Goal: Task Accomplishment & Management: Complete application form

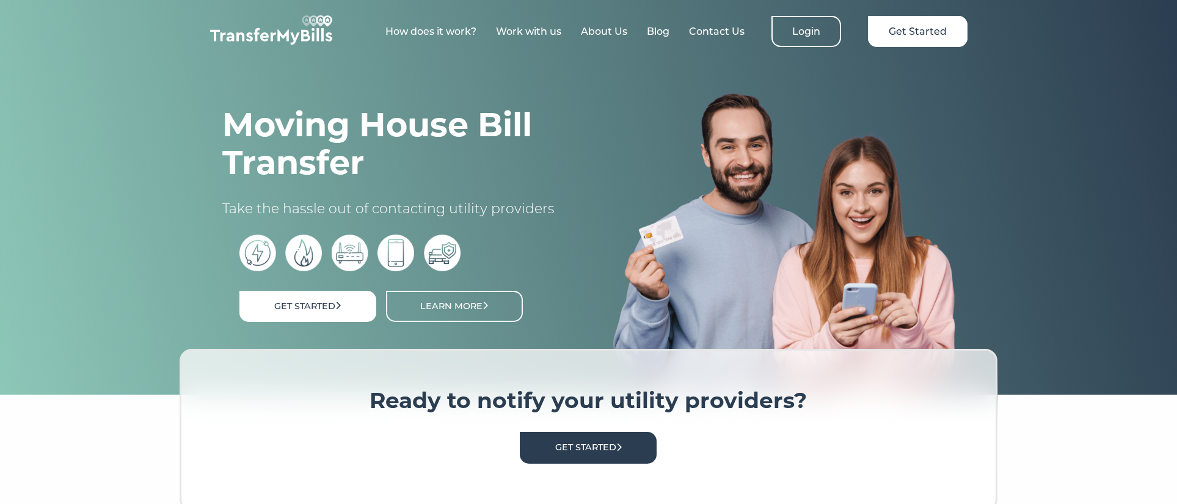
click at [438, 29] on link "How does it work?" at bounding box center [430, 32] width 91 height 12
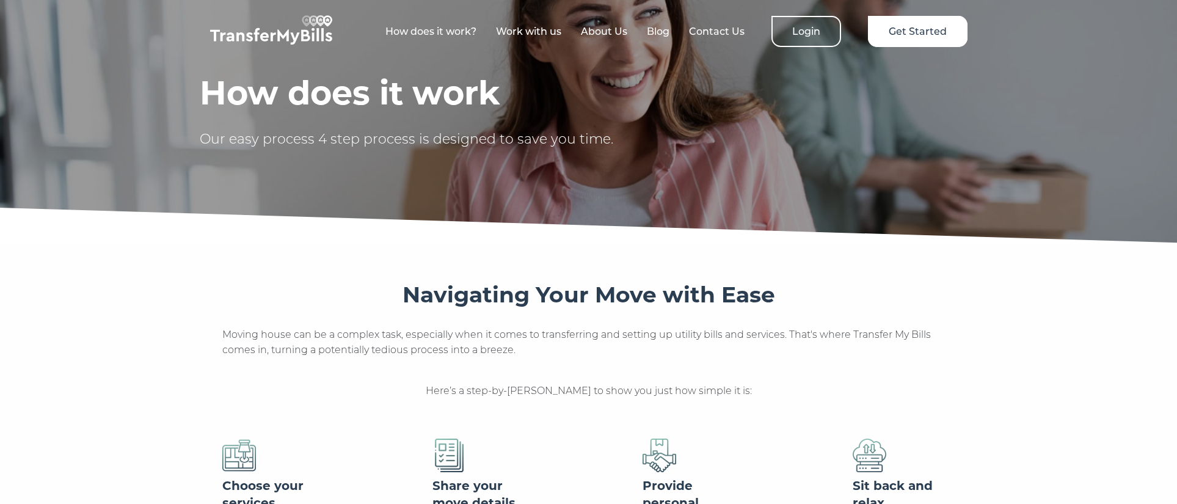
click at [605, 27] on link "About Us" at bounding box center [604, 32] width 46 height 12
click at [932, 27] on link "Get Started" at bounding box center [918, 31] width 100 height 31
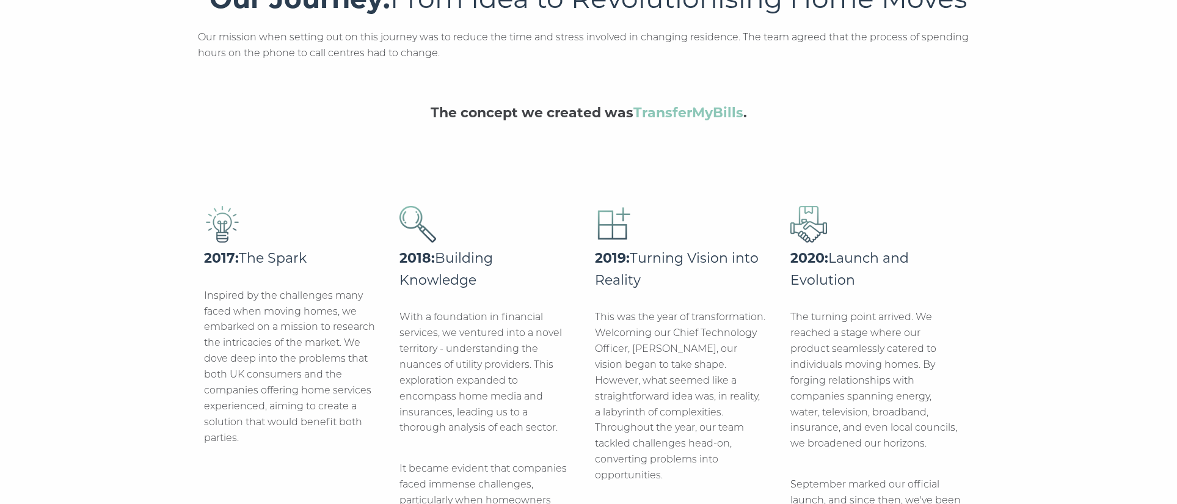
scroll to position [313, 0]
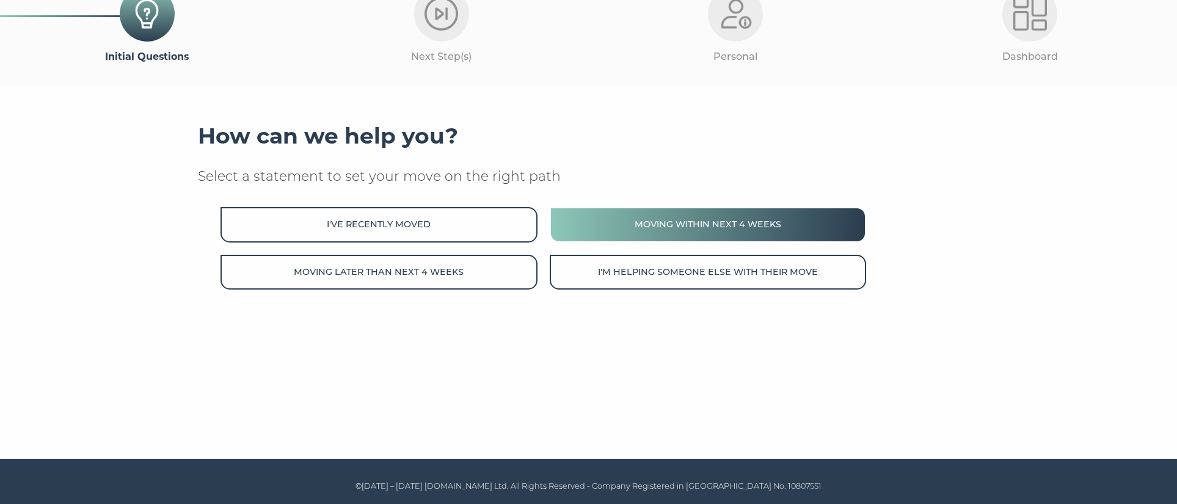
scroll to position [91, 0]
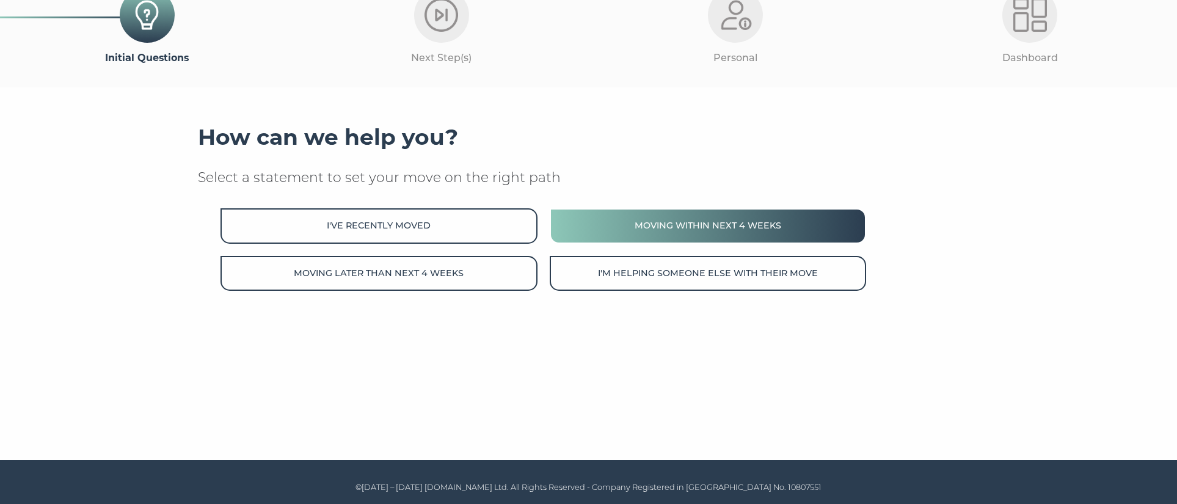
click at [648, 219] on button "Moving within next 4 weeks" at bounding box center [708, 225] width 316 height 35
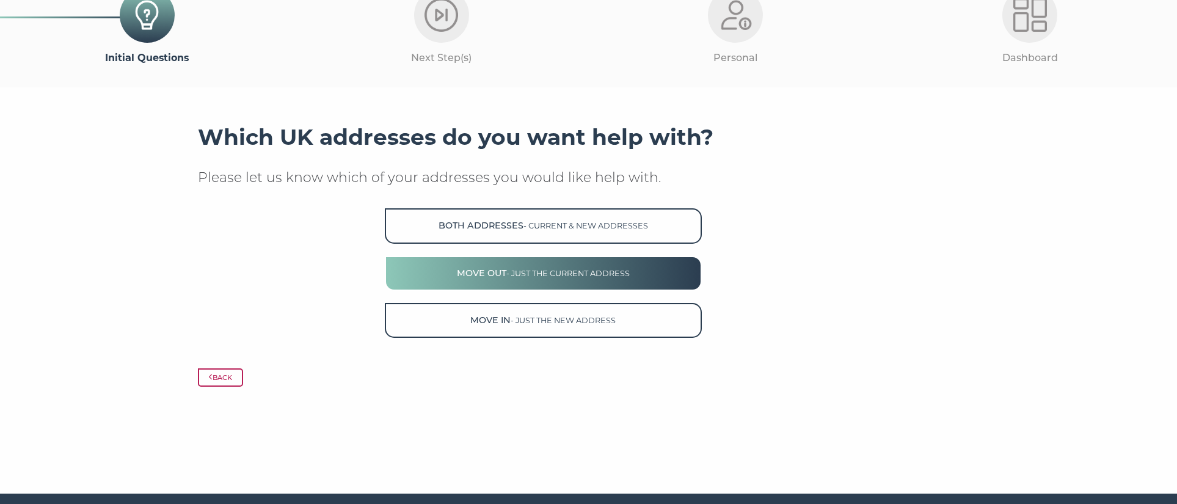
click at [647, 267] on button "Move Out - just the current address" at bounding box center [543, 273] width 316 height 35
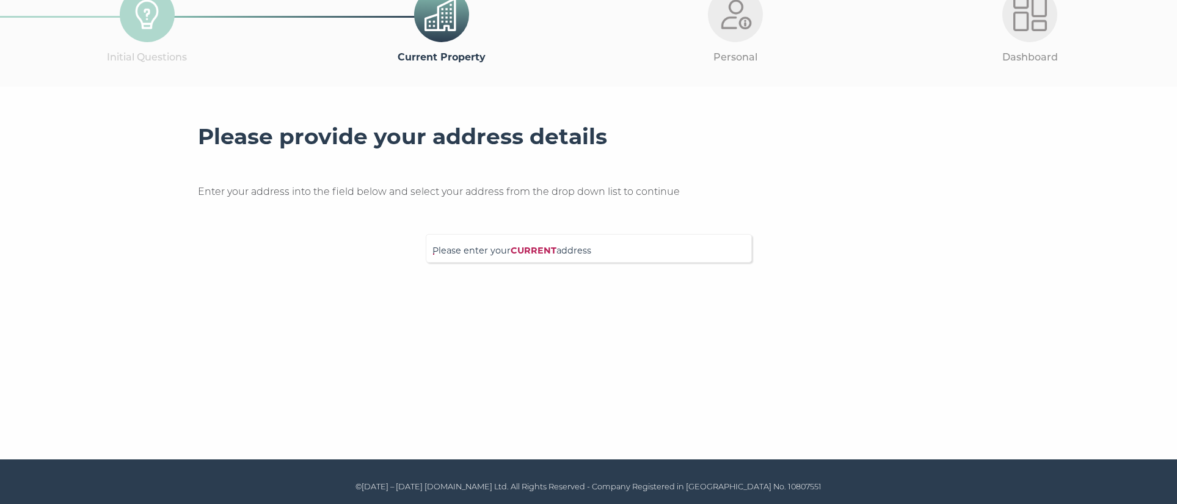
scroll to position [91, 0]
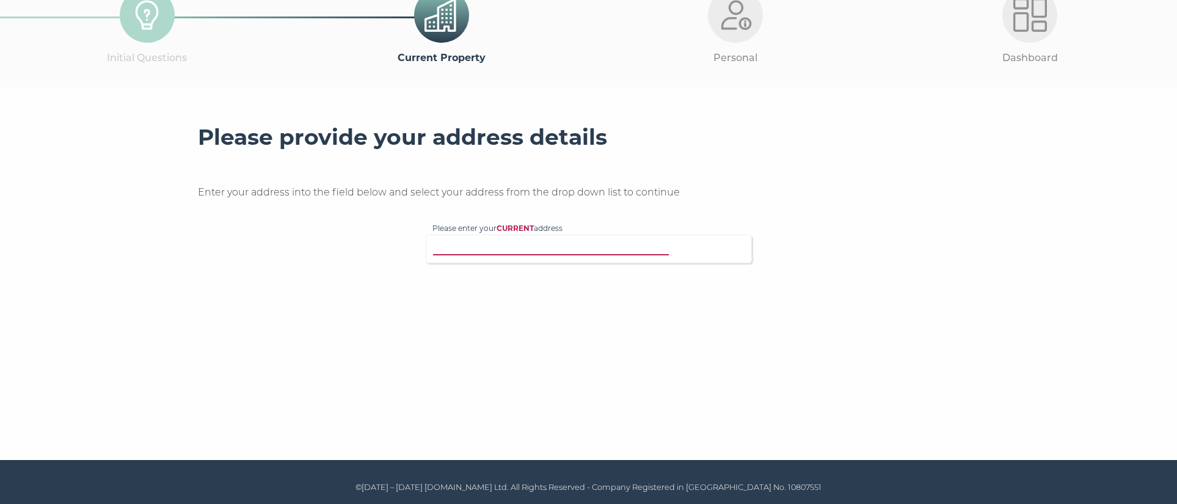
click at [573, 248] on input "Please enter your CURRENT address" at bounding box center [563, 247] width 263 height 12
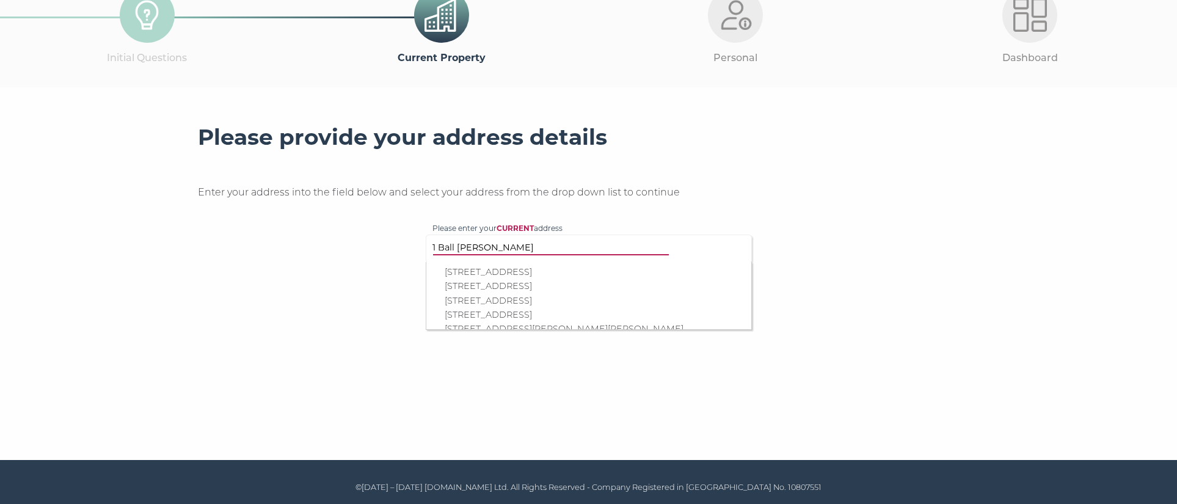
type input "1 Ball Hill Cottgaes"
click at [578, 267] on p "1 Ball Hill Cottages, Ball Hill, Newbury, RG20 0NR" at bounding box center [595, 272] width 300 height 14
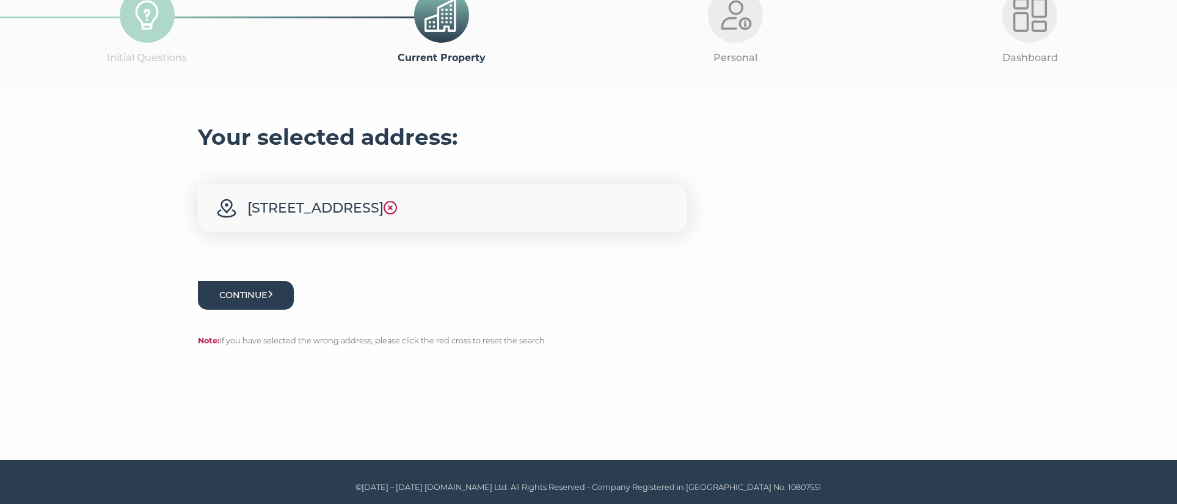
click at [260, 287] on button "Continue" at bounding box center [246, 295] width 96 height 29
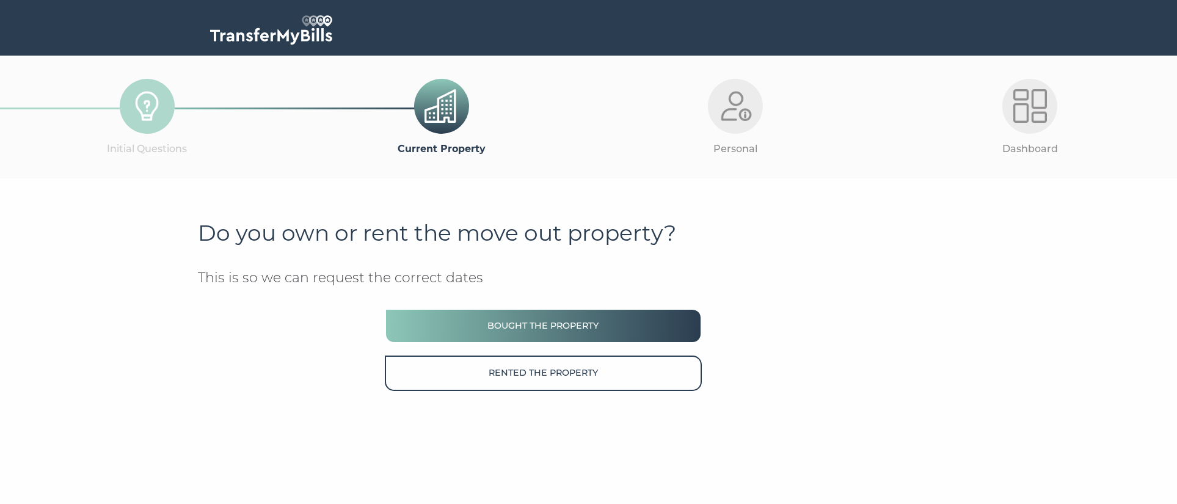
click at [456, 322] on button "Bought the property" at bounding box center [543, 325] width 316 height 35
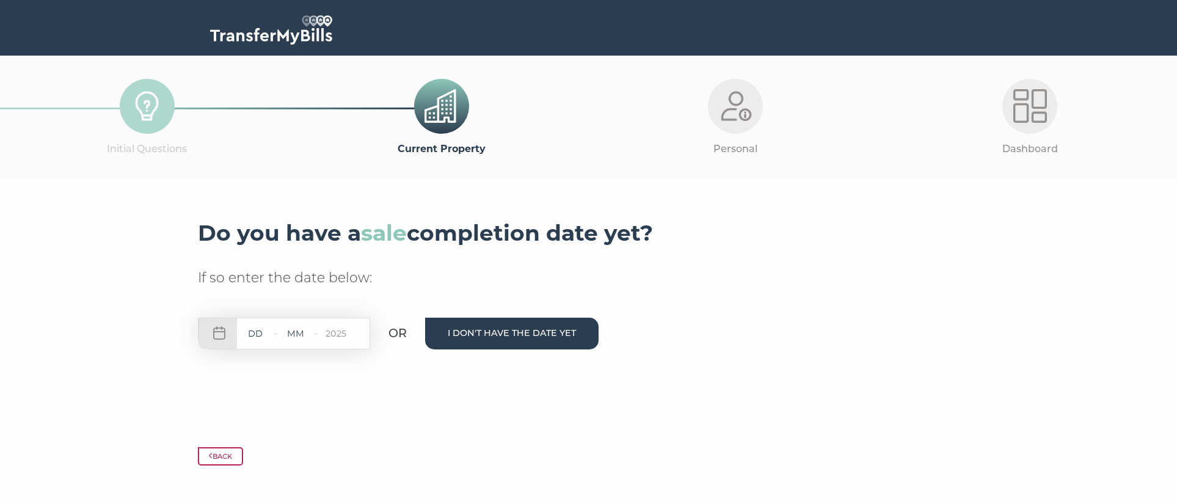
click at [471, 324] on button "I don't have the date yet" at bounding box center [511, 333] width 173 height 31
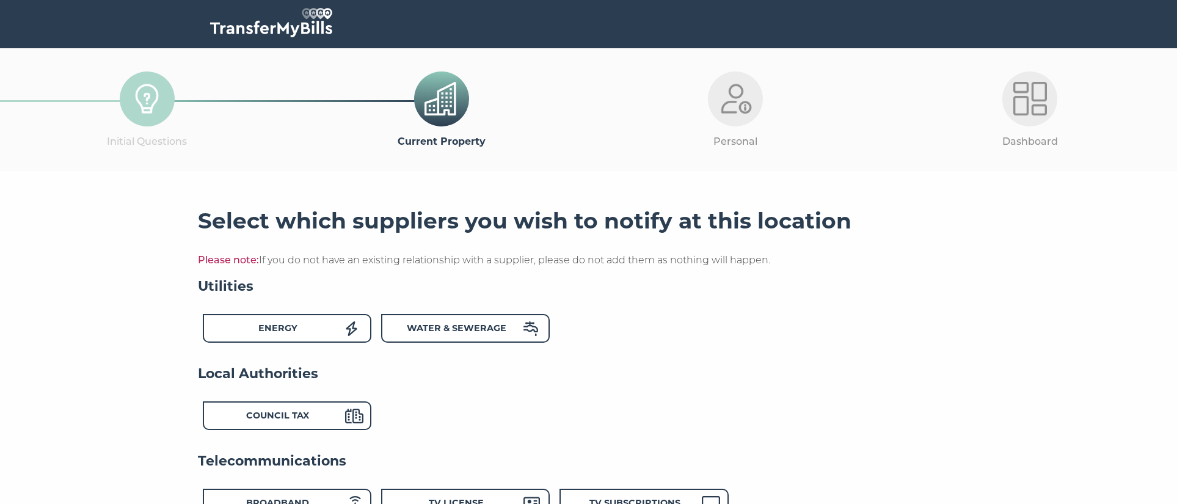
scroll to position [12, 0]
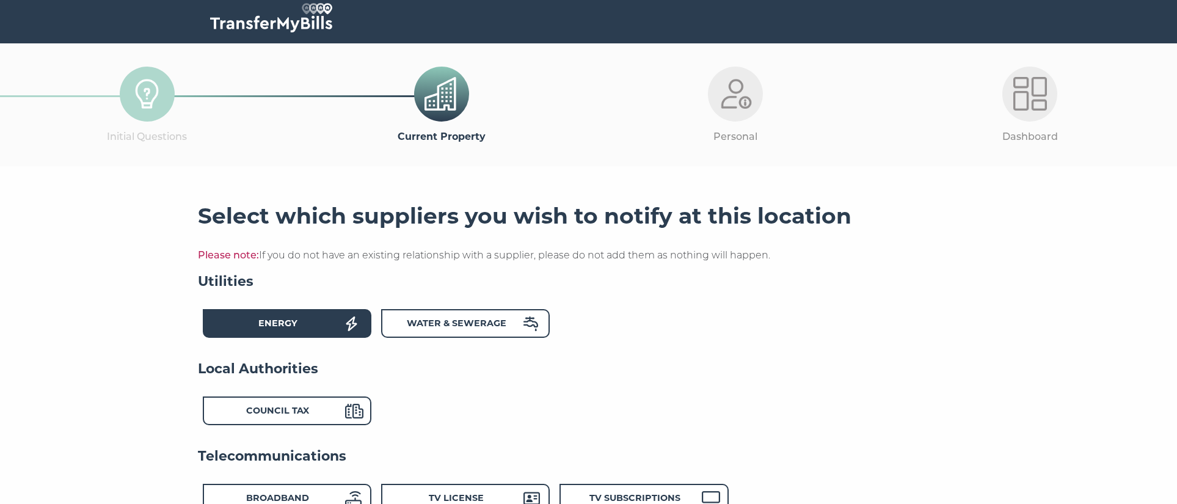
click at [291, 320] on strong "Energy" at bounding box center [277, 323] width 39 height 11
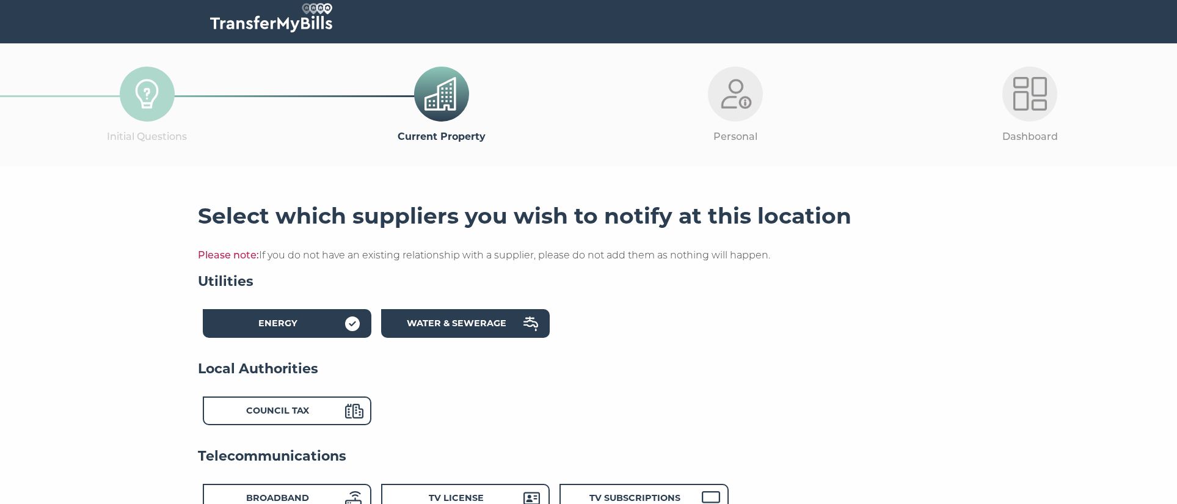
click at [411, 318] on strong "Water & Sewerage" at bounding box center [457, 323] width 100 height 11
click at [303, 398] on div "Council Tax" at bounding box center [287, 410] width 169 height 29
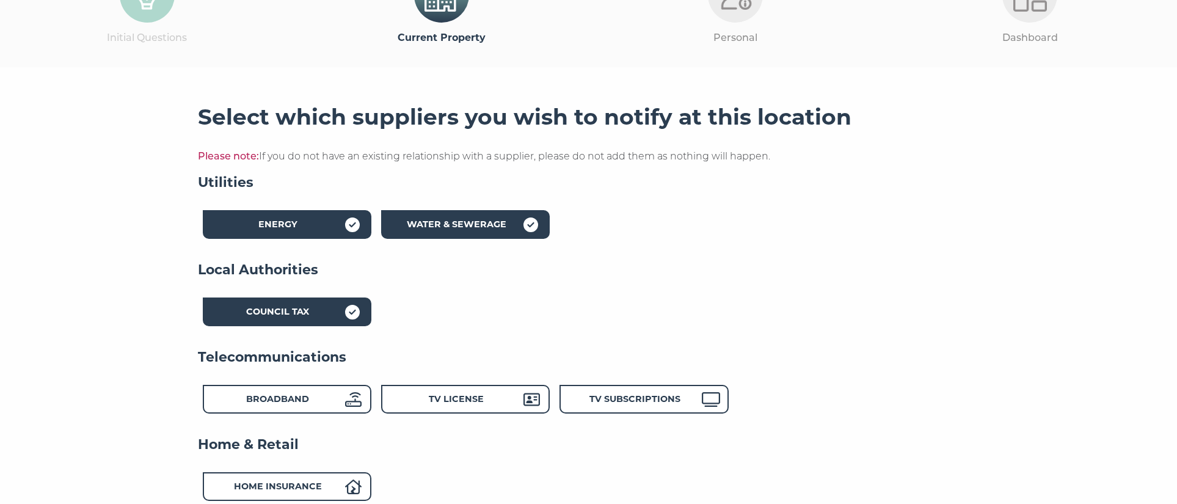
scroll to position [112, 0]
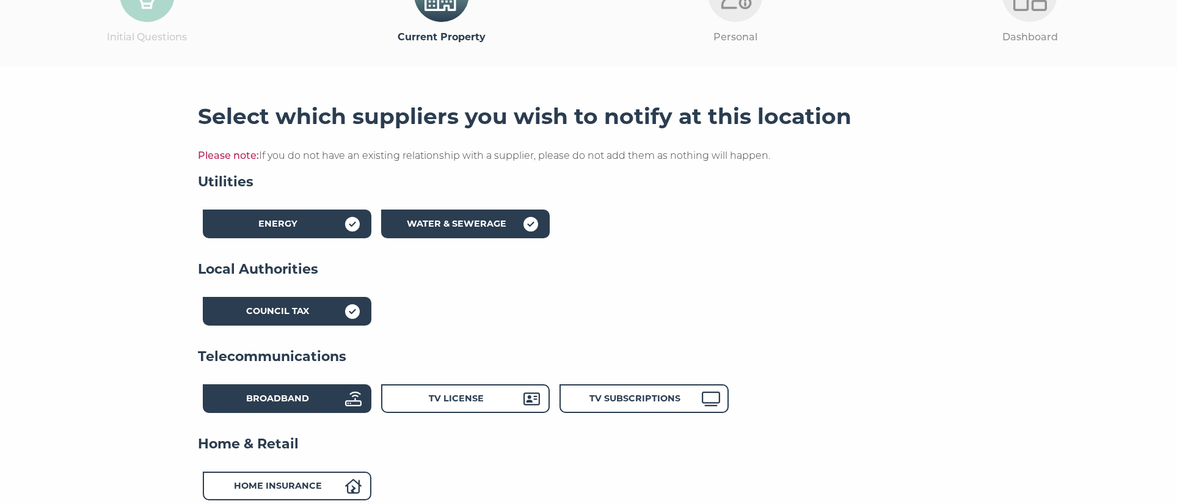
click at [314, 391] on div "Broadband" at bounding box center [278, 400] width 134 height 18
click at [425, 384] on div "TV License" at bounding box center [465, 398] width 169 height 29
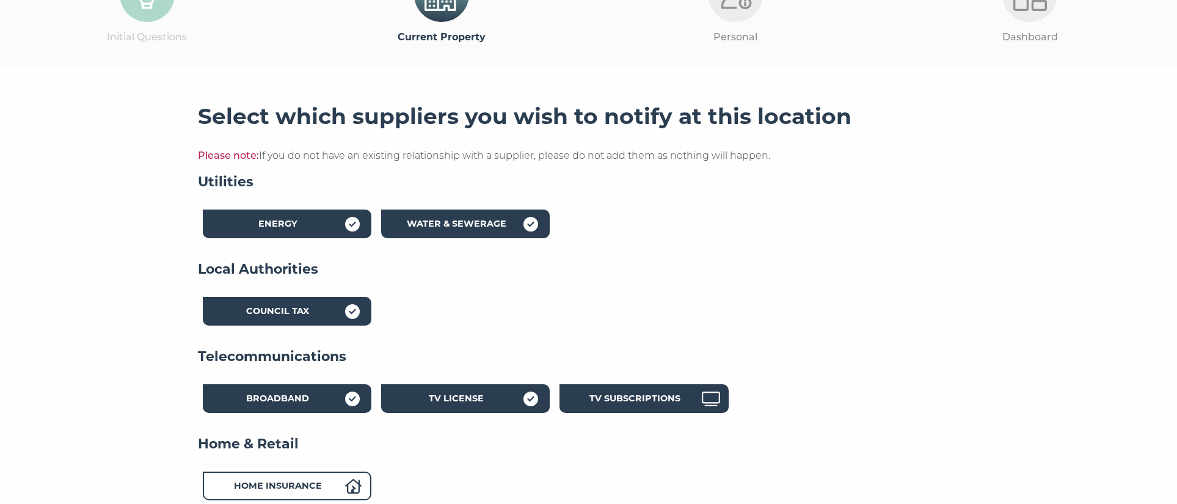
click at [592, 384] on div "TV Subscriptions" at bounding box center [643, 398] width 169 height 29
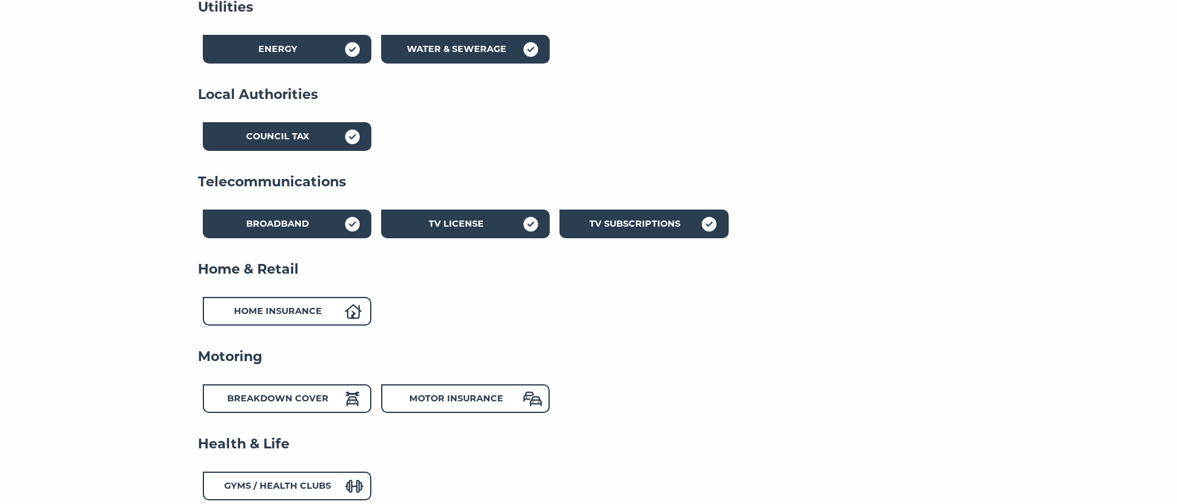
scroll to position [290, 0]
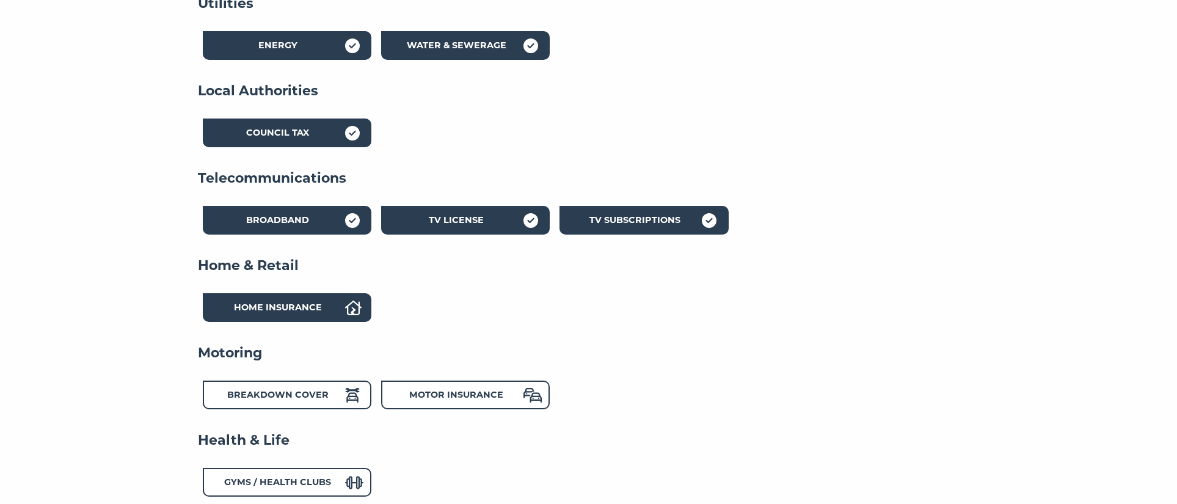
click at [304, 300] on div "Home Insurance" at bounding box center [278, 309] width 134 height 18
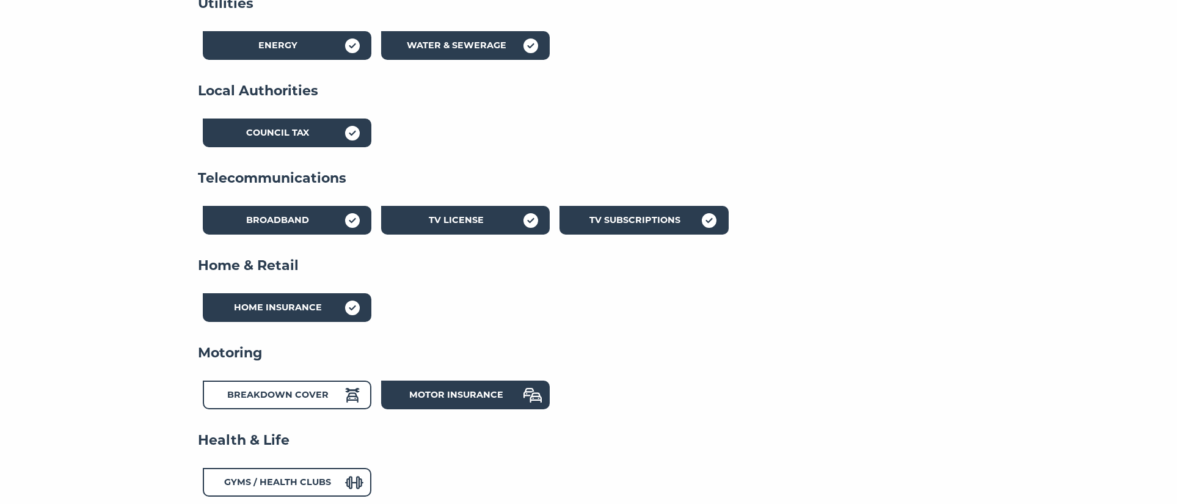
click at [422, 389] on strong "Motor Insurance" at bounding box center [456, 394] width 94 height 11
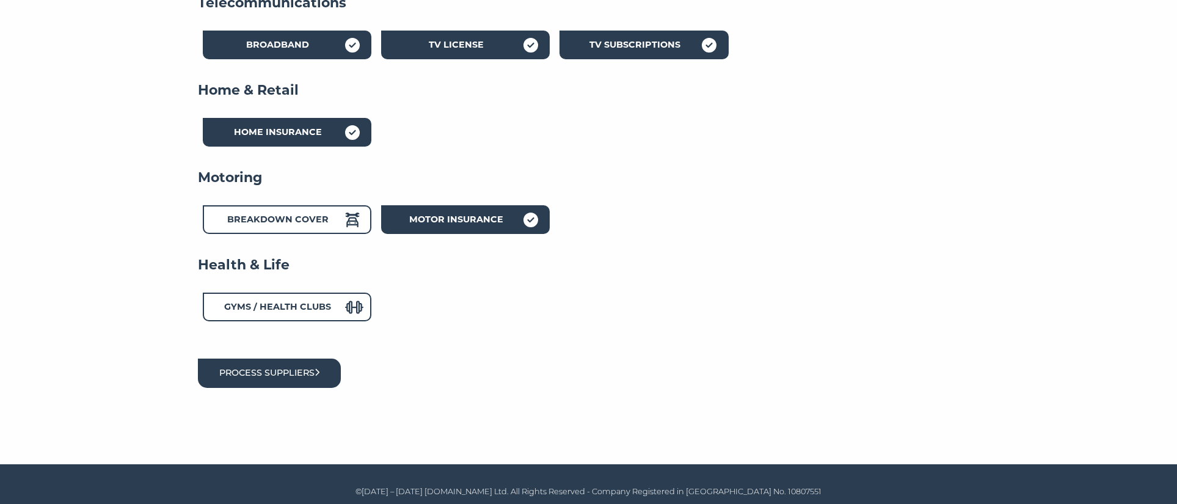
scroll to position [465, 0]
click at [300, 361] on button "Process suppliers" at bounding box center [269, 373] width 143 height 29
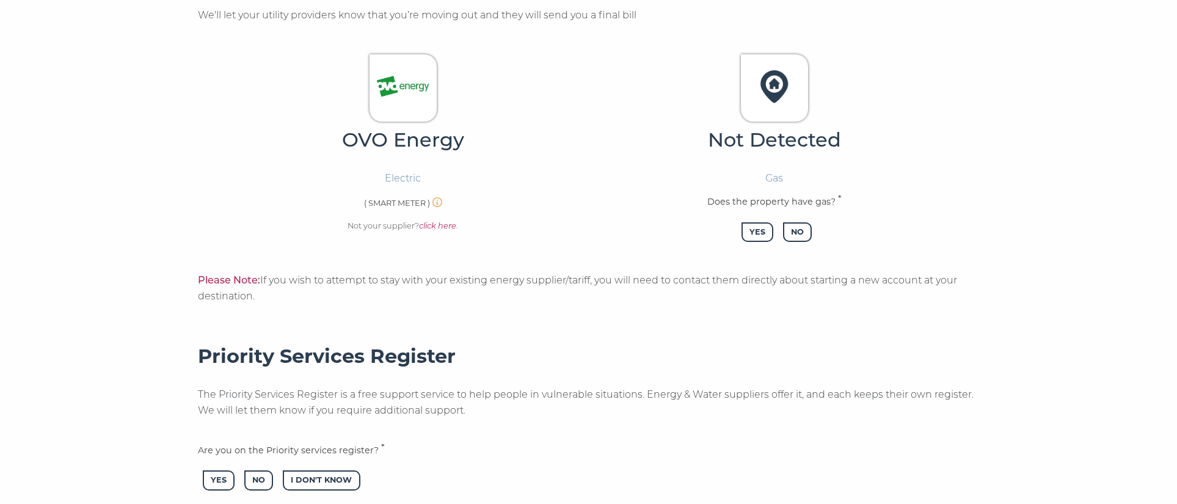
scroll to position [397, 0]
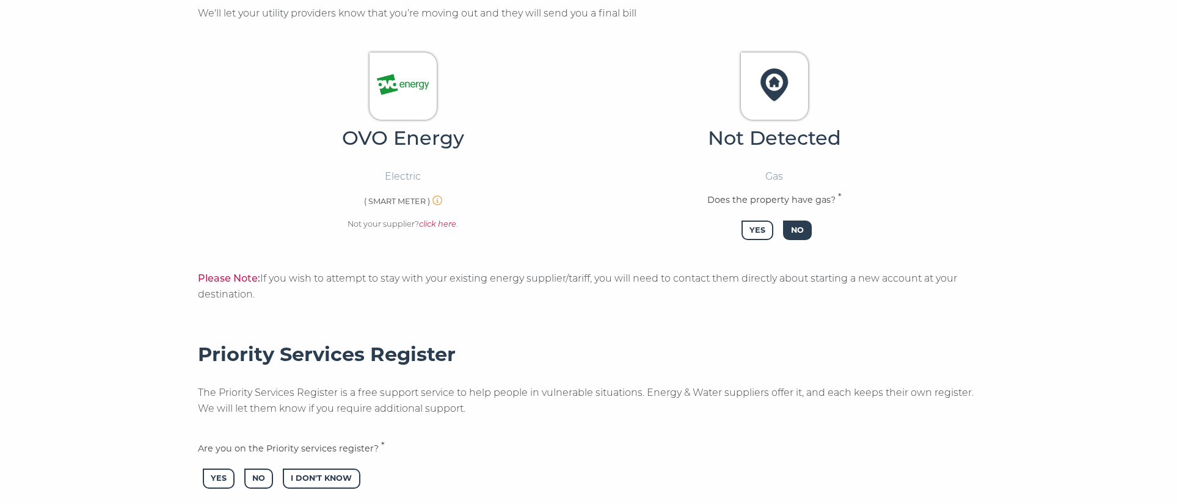
click at [793, 221] on span "No" at bounding box center [797, 230] width 29 height 20
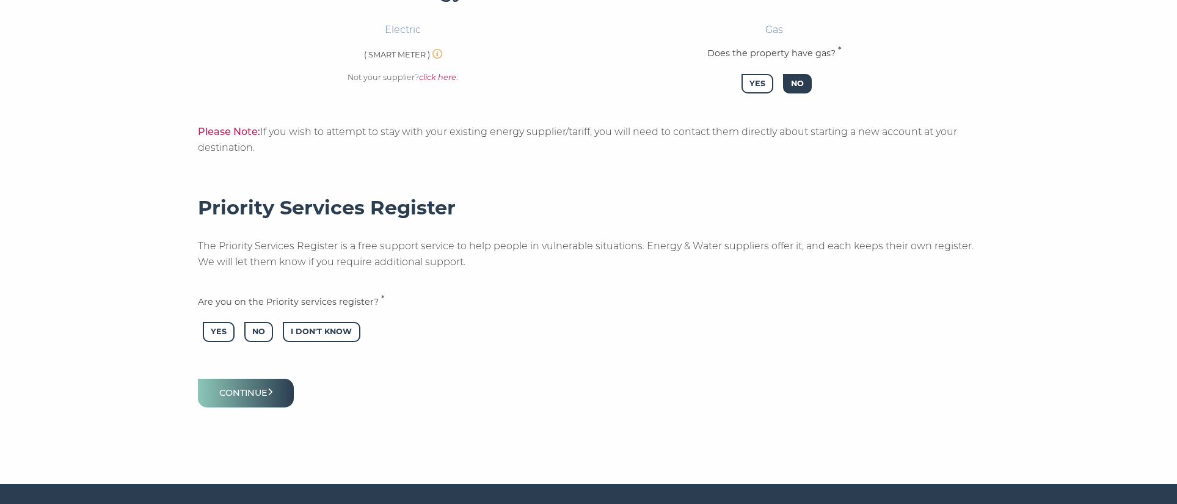
scroll to position [544, 0]
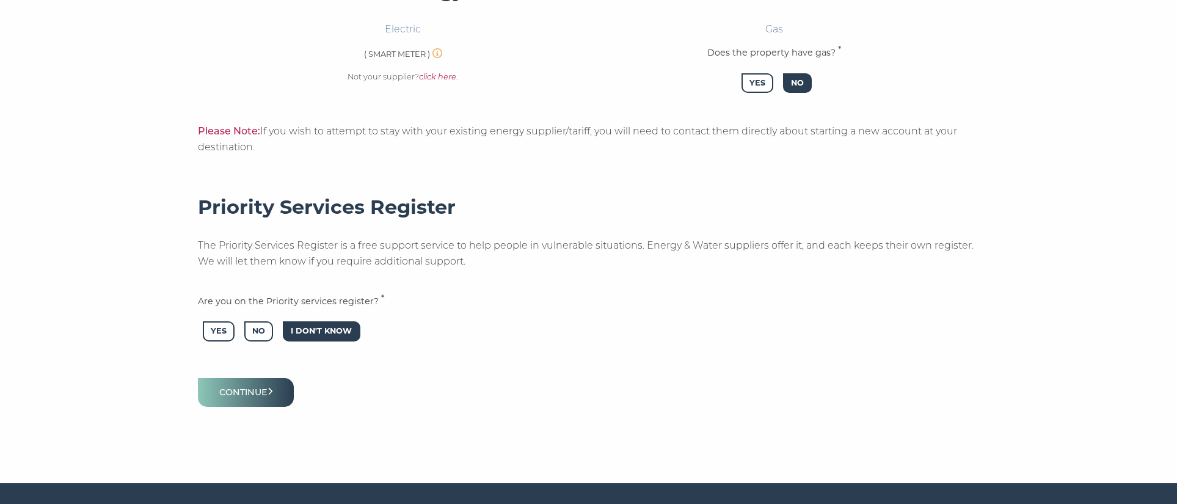
click at [345, 325] on span "I Don't Know" at bounding box center [321, 331] width 77 height 20
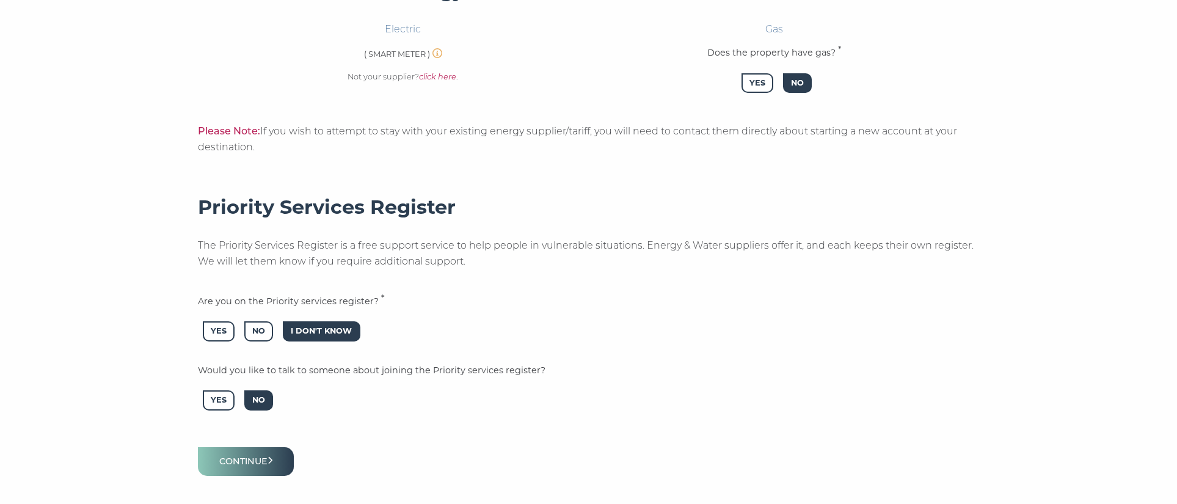
click at [262, 390] on span "No" at bounding box center [258, 400] width 29 height 20
click at [233, 447] on button "Continue" at bounding box center [246, 461] width 96 height 29
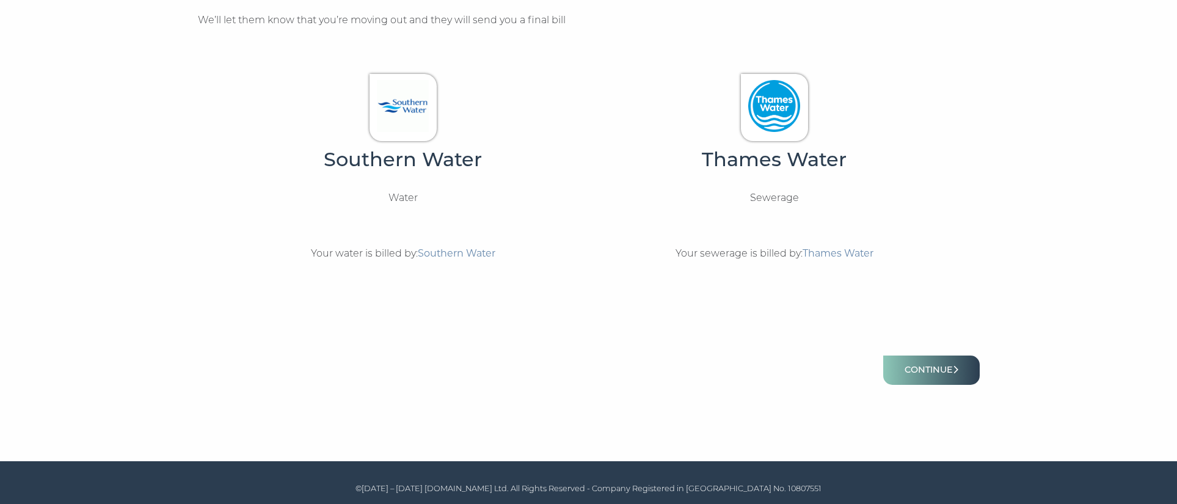
scroll to position [390, 0]
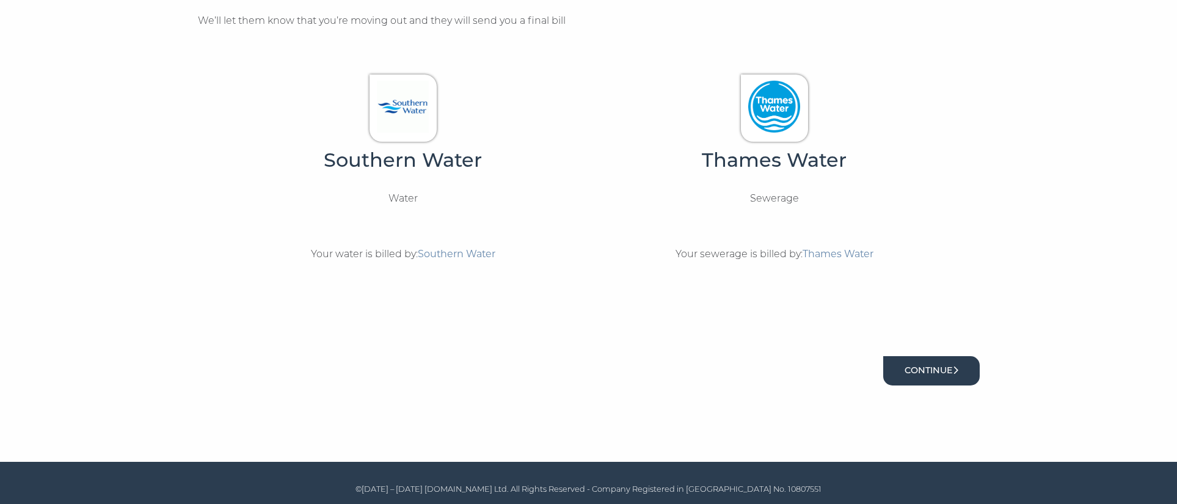
click at [898, 358] on button "Continue" at bounding box center [931, 370] width 96 height 29
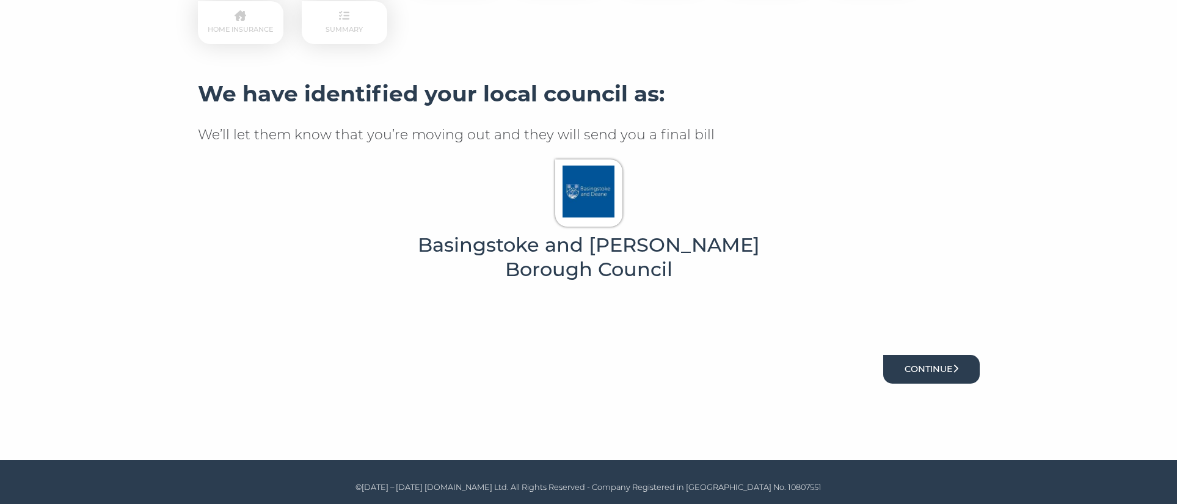
scroll to position [276, 0]
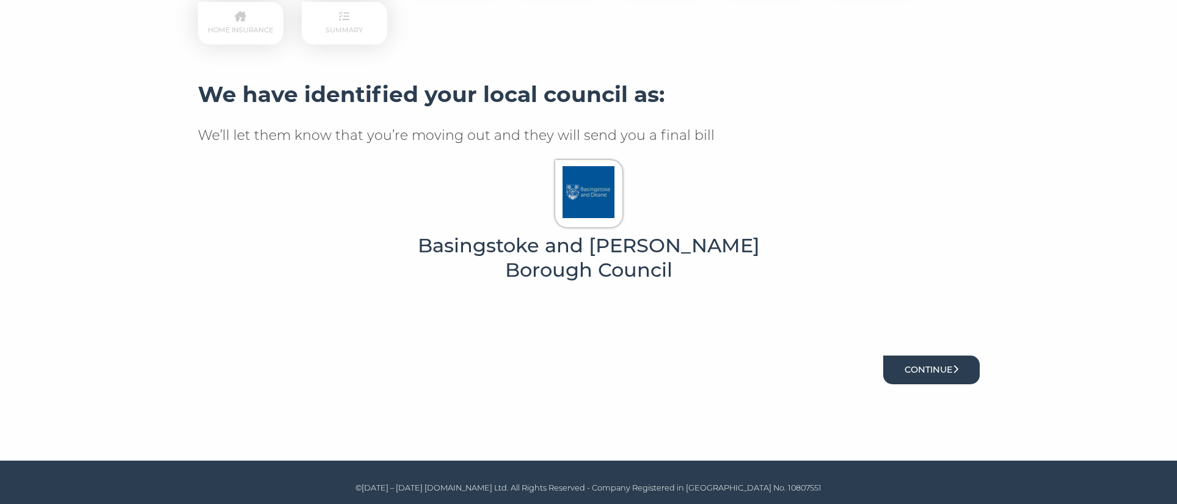
click at [902, 361] on button "Continue" at bounding box center [931, 369] width 96 height 29
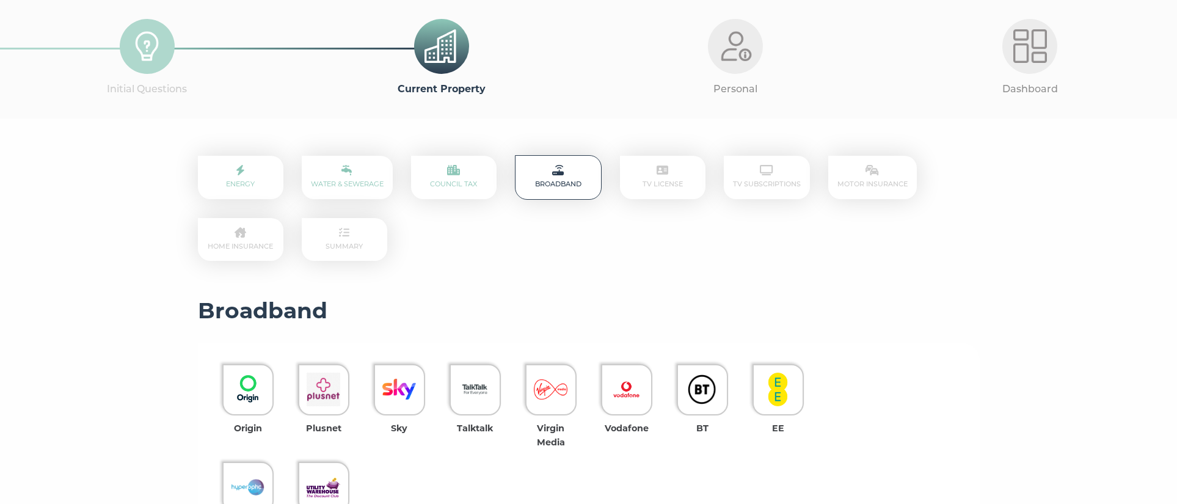
scroll to position [65, 0]
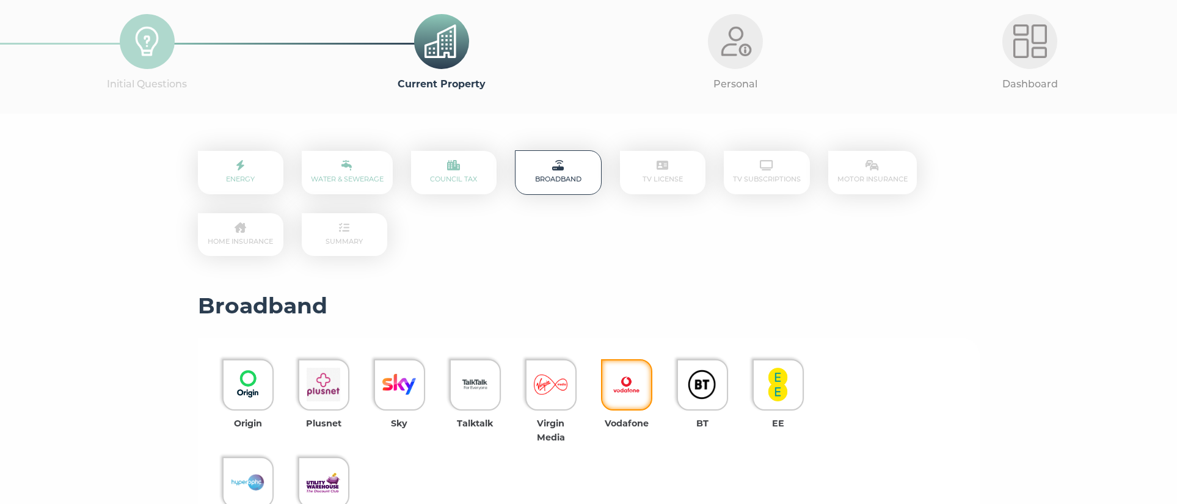
click at [647, 386] on div at bounding box center [626, 384] width 51 height 51
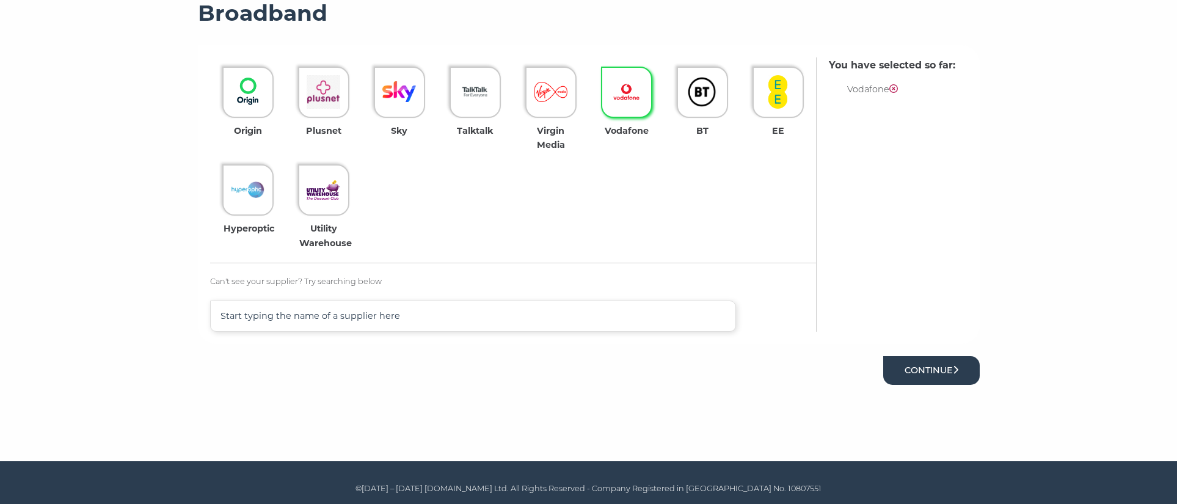
scroll to position [357, 0]
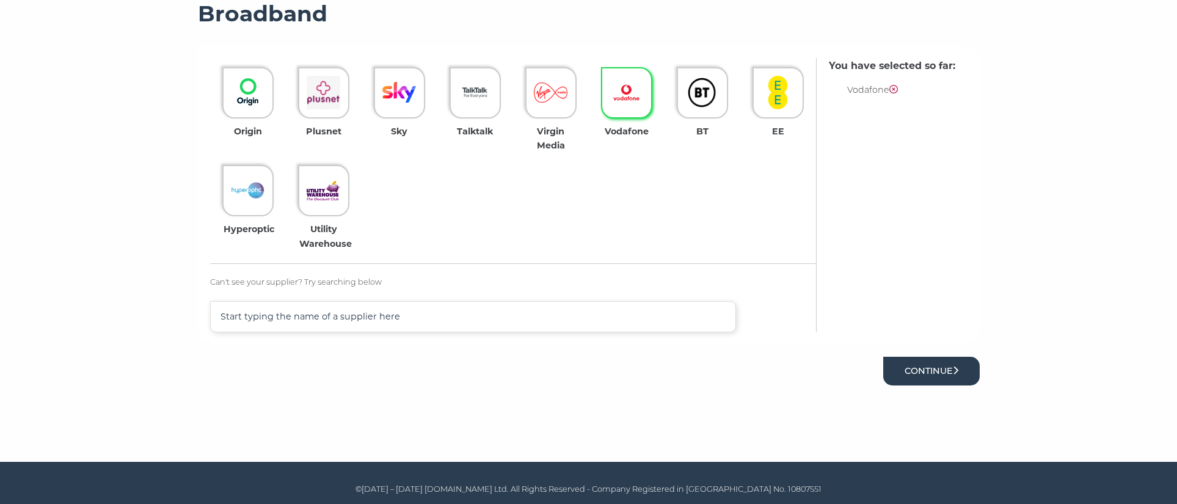
click at [935, 364] on button "Continue" at bounding box center [931, 371] width 96 height 29
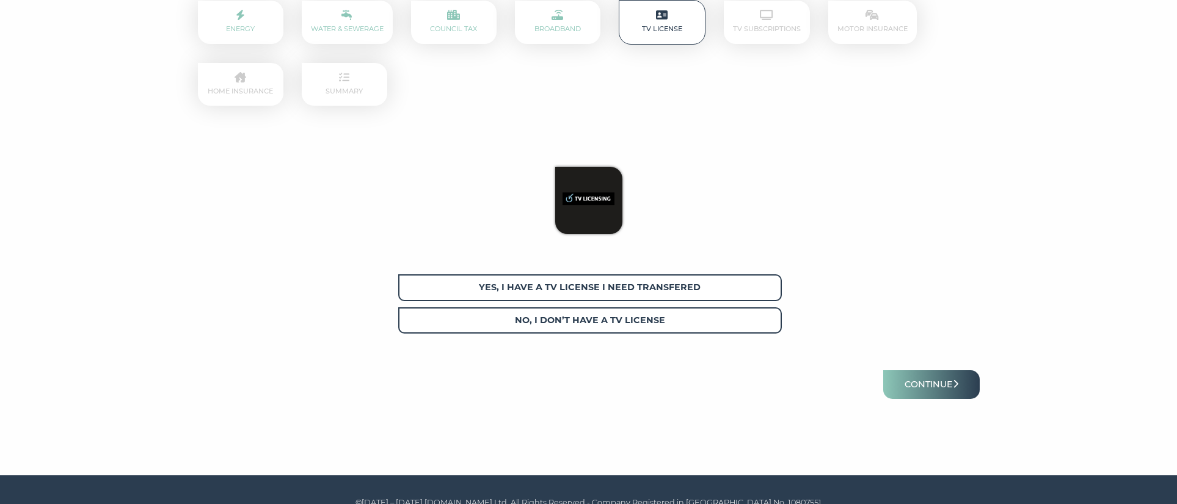
scroll to position [217, 0]
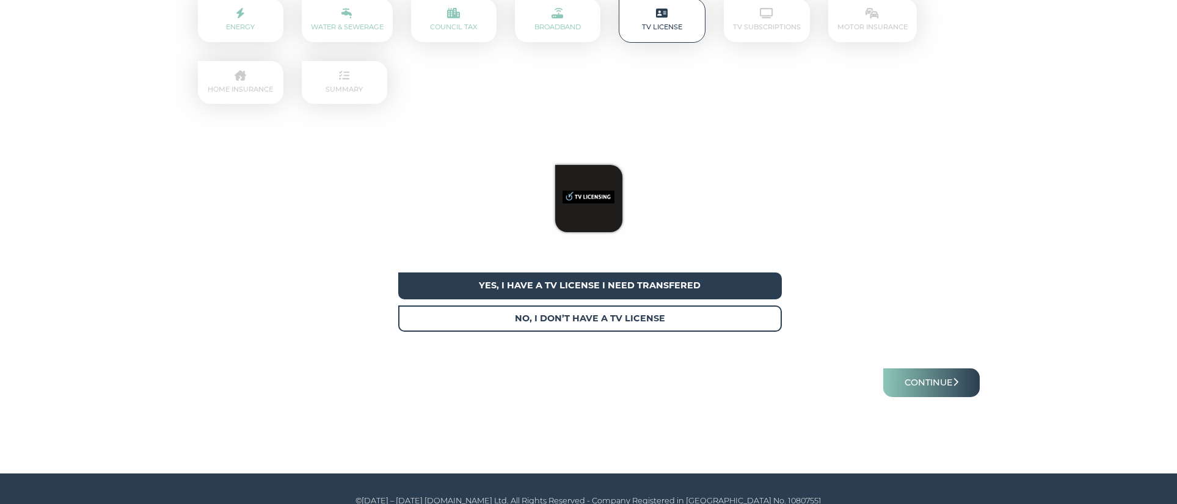
click at [657, 285] on span "Yes, I have a tv license I need transfered" at bounding box center [589, 285] width 383 height 26
click at [934, 381] on button "Continue" at bounding box center [931, 382] width 96 height 29
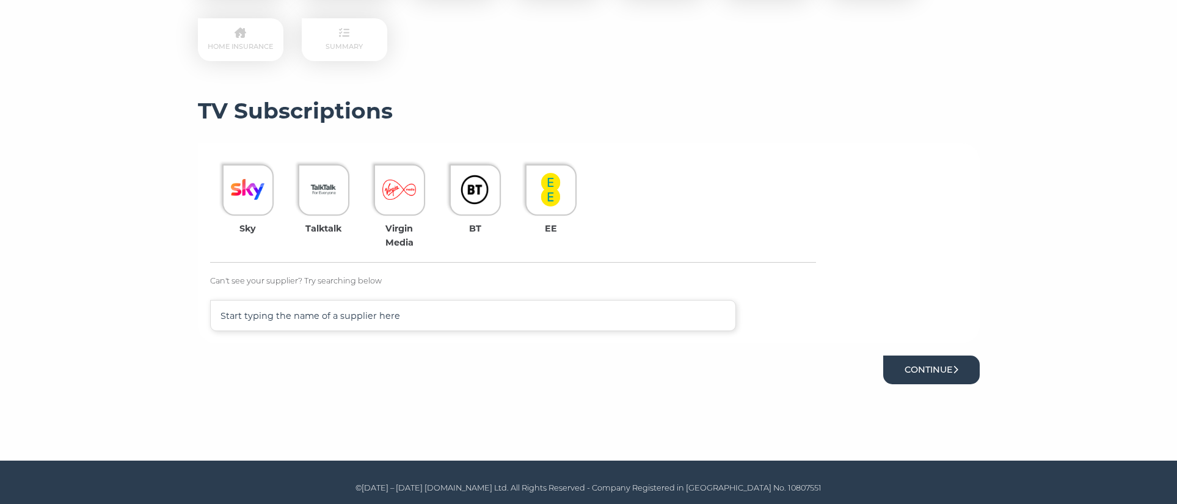
scroll to position [259, 0]
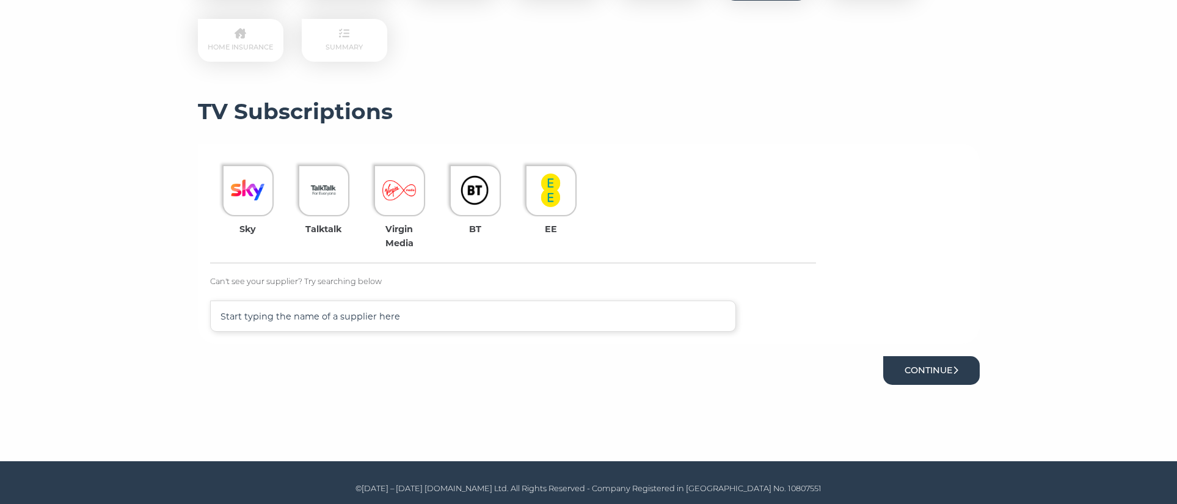
click at [934, 365] on button "Continue" at bounding box center [931, 370] width 96 height 29
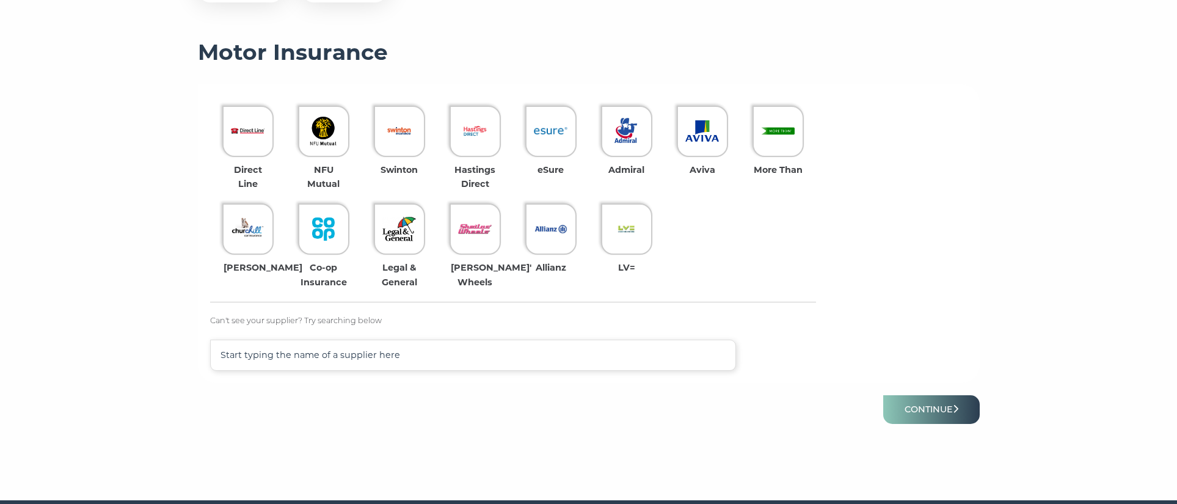
scroll to position [299, 0]
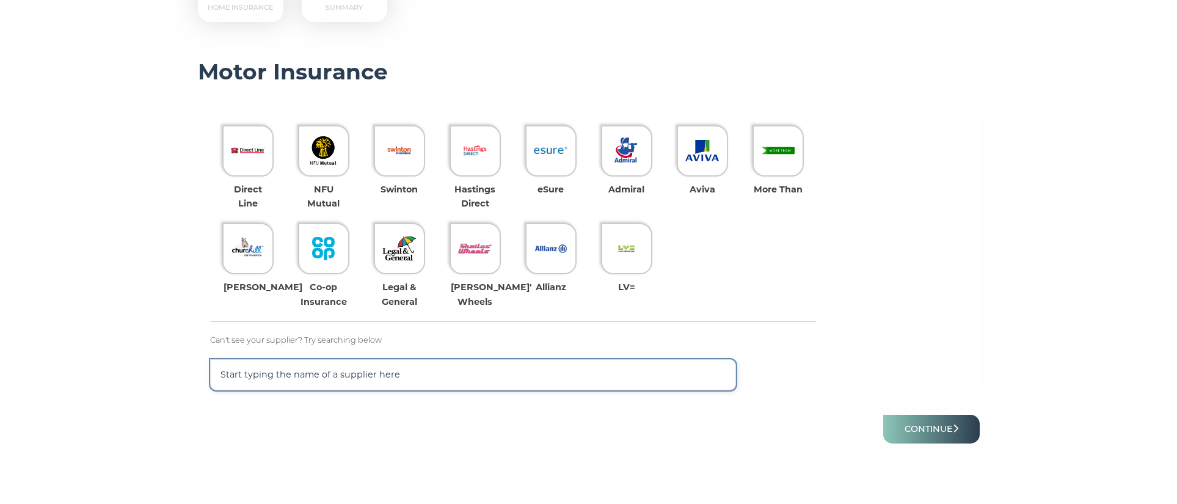
click at [346, 372] on input "text" at bounding box center [473, 374] width 526 height 31
type input "tesco"
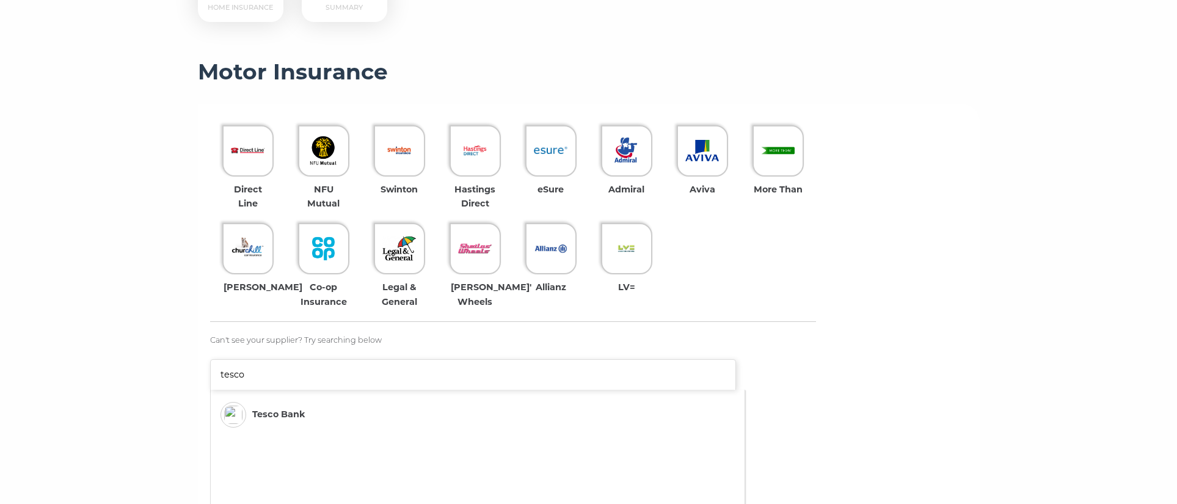
click at [296, 407] on span "Tesco Bank" at bounding box center [278, 414] width 53 height 14
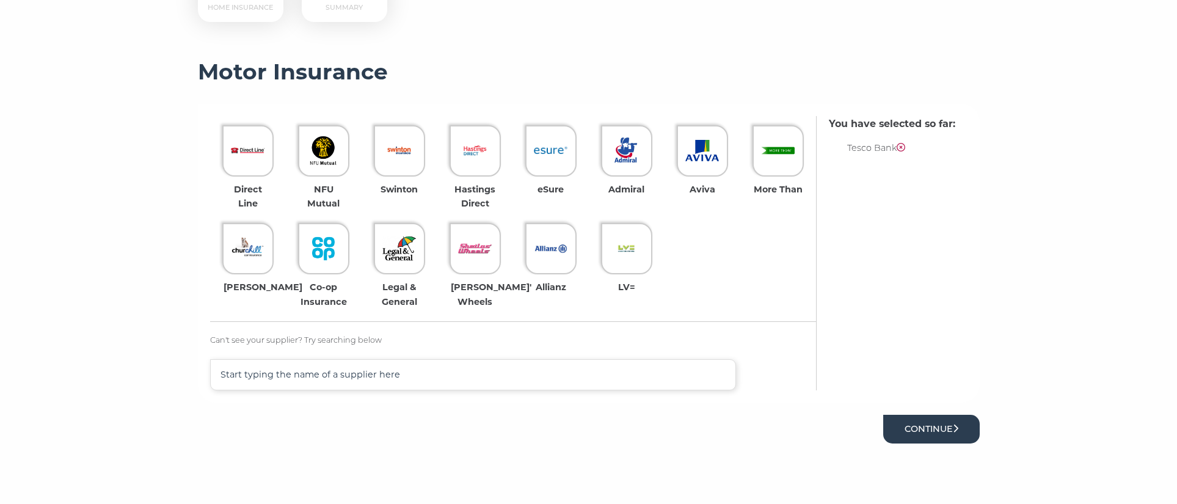
click at [907, 418] on button "Continue" at bounding box center [931, 429] width 96 height 29
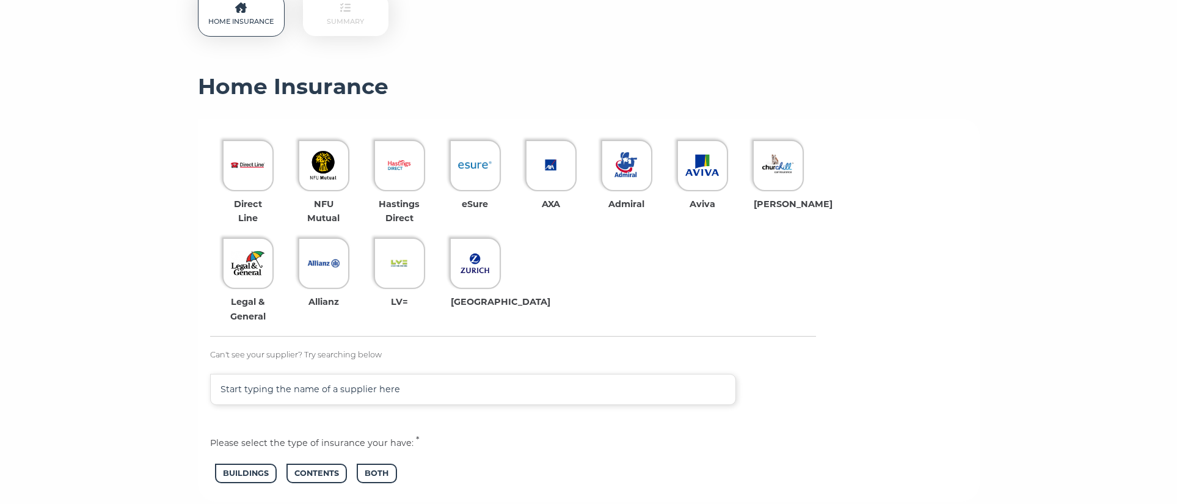
scroll to position [286, 0]
click at [447, 382] on input "text" at bounding box center [473, 387] width 526 height 31
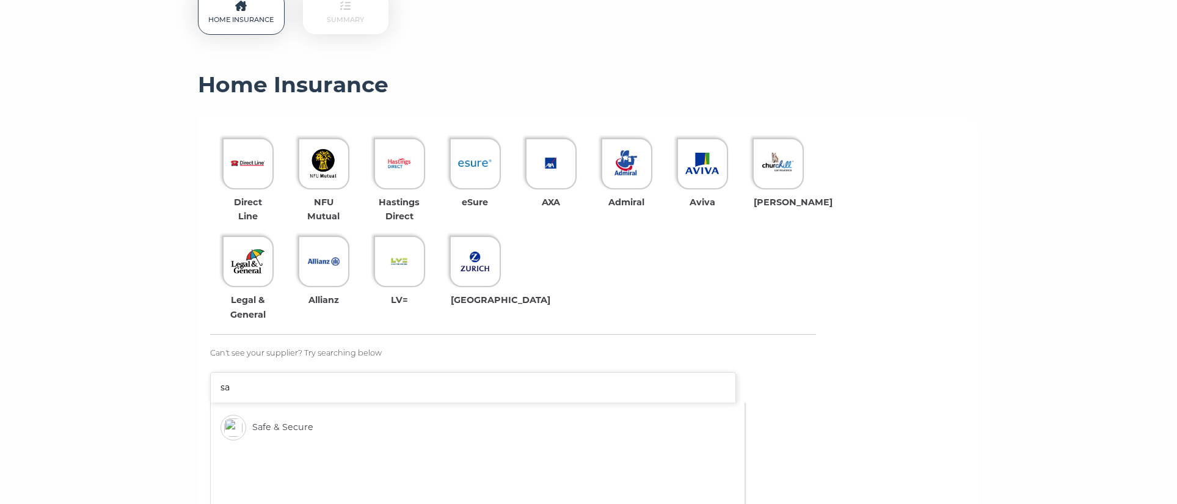
type input "s"
type input "r"
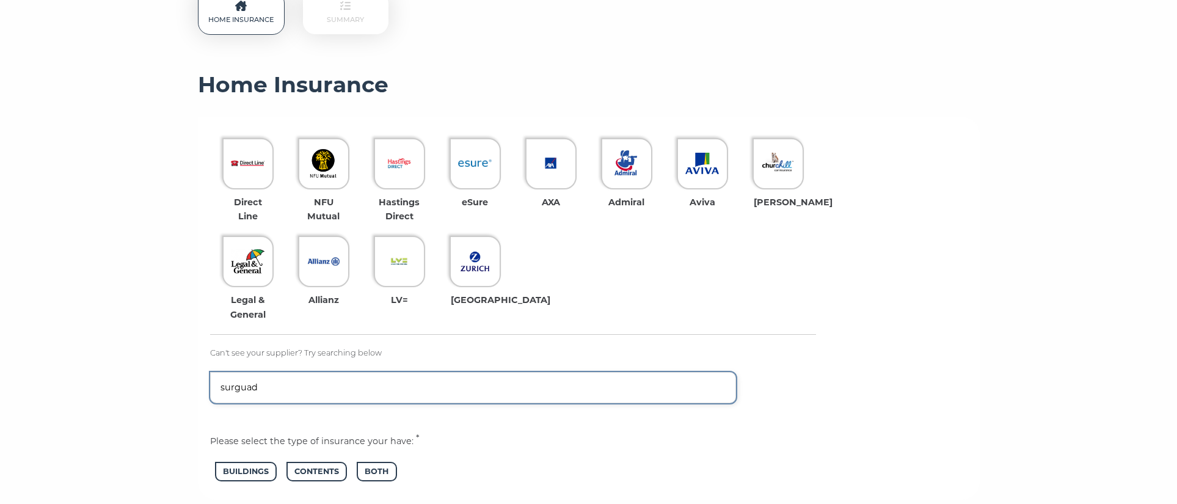
type input "surguad"
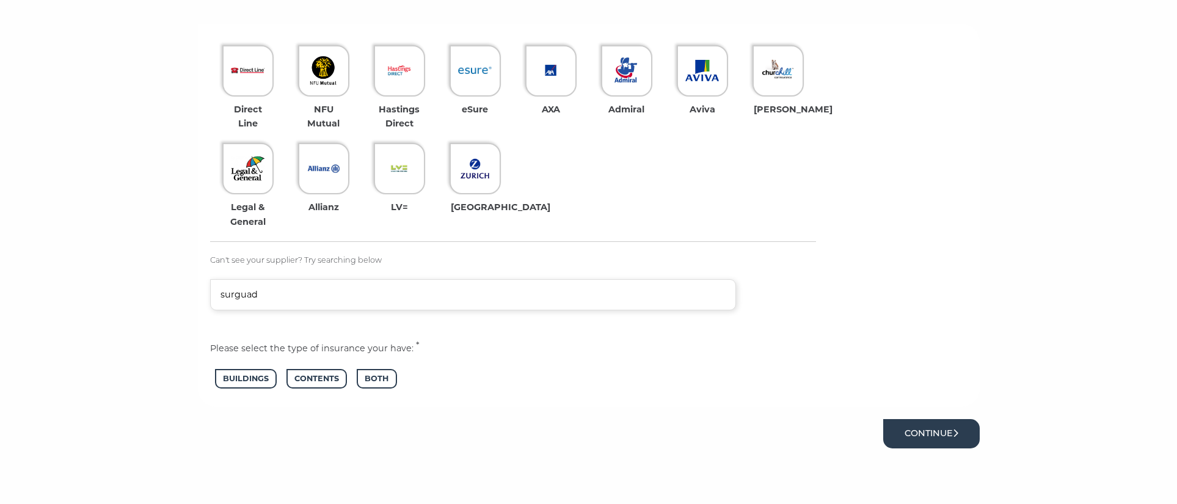
scroll to position [383, 0]
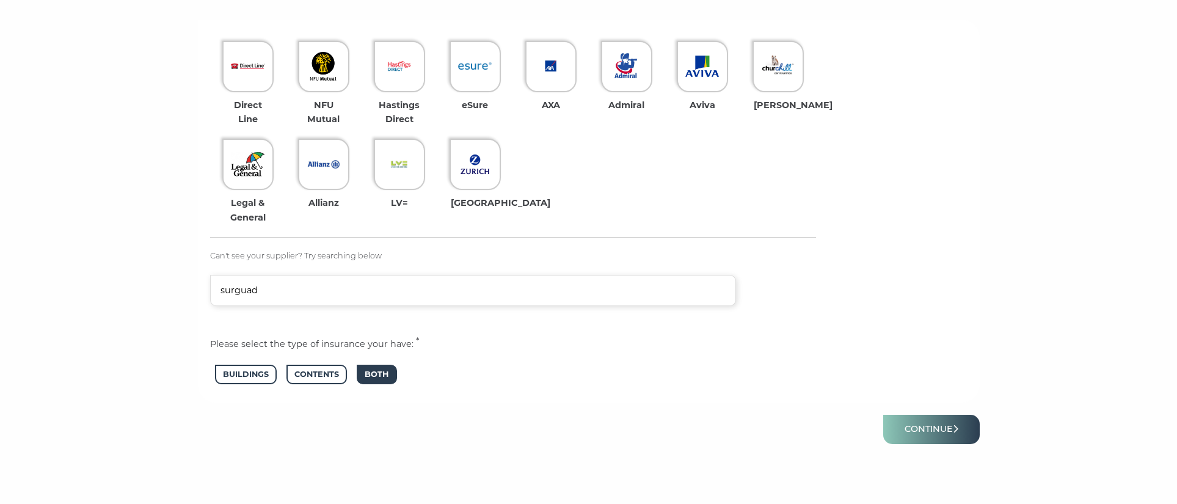
click at [368, 368] on span "Both" at bounding box center [377, 375] width 40 height 20
click at [932, 427] on button "Continue" at bounding box center [931, 429] width 96 height 29
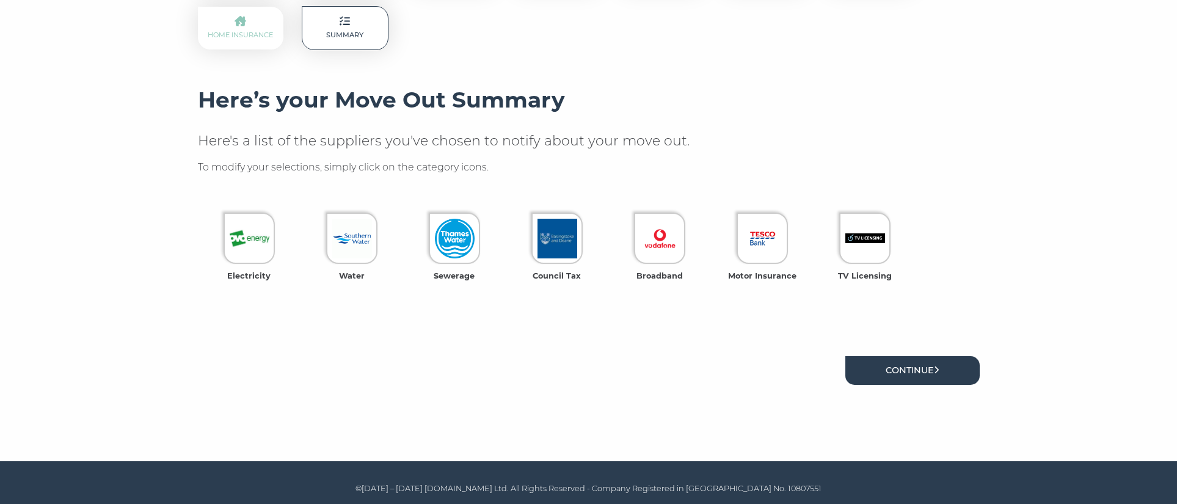
scroll to position [270, 0]
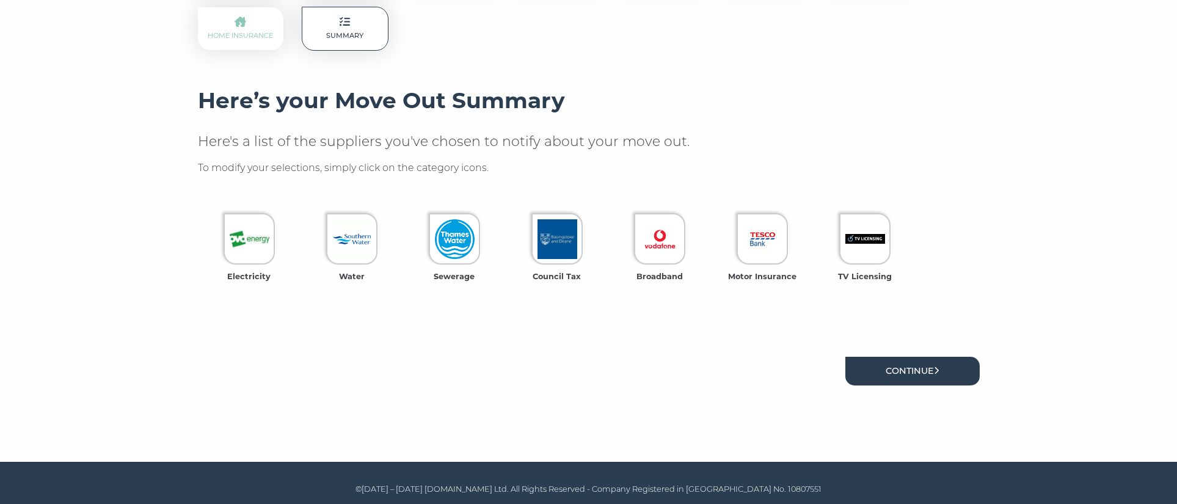
click at [870, 365] on link "Continue" at bounding box center [912, 371] width 134 height 29
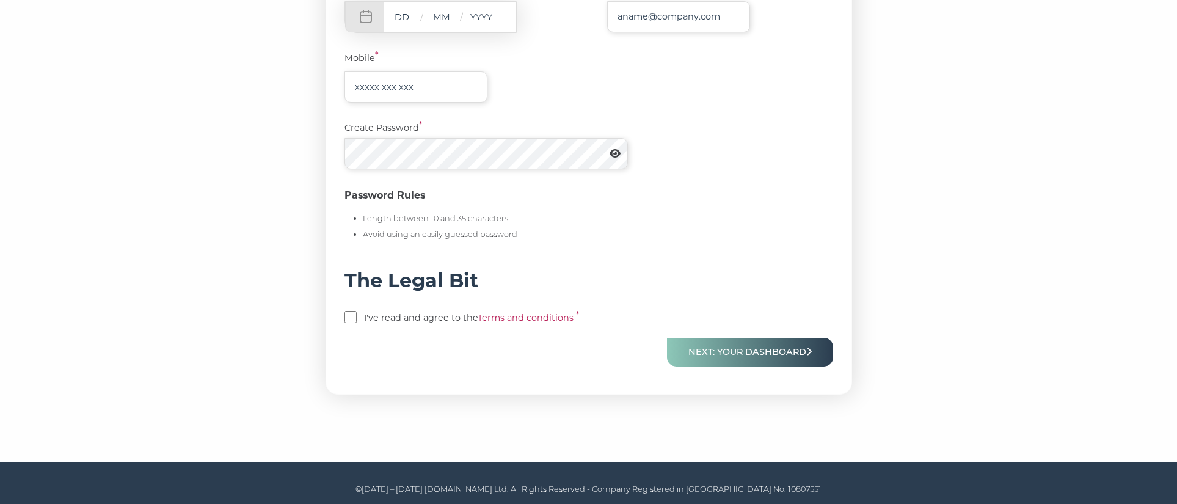
scroll to position [438, 0]
